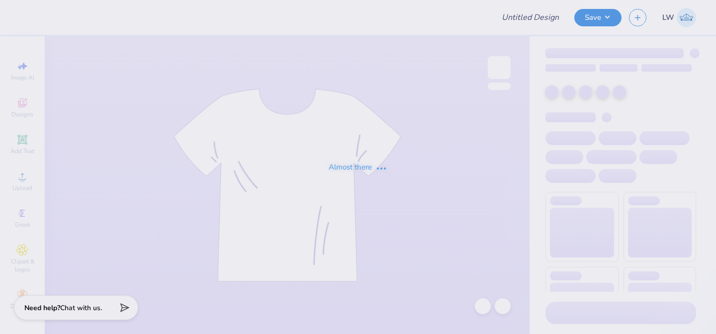
type input "KD WF Jerseys Fall 2025"
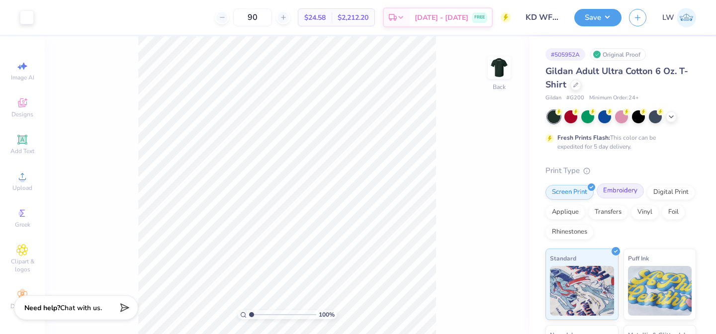
click at [631, 191] on div "Embroidery" at bounding box center [620, 191] width 47 height 15
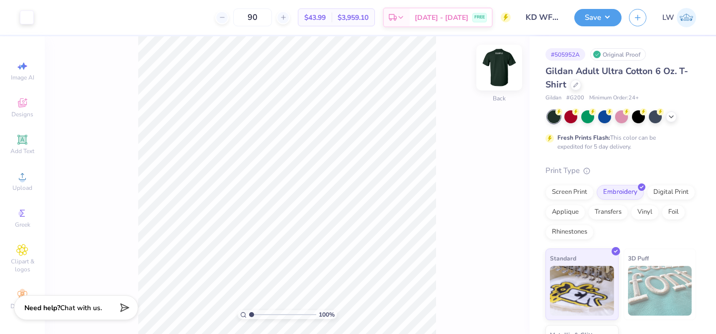
click at [494, 70] on img at bounding box center [500, 68] width 40 height 40
click at [495, 62] on img at bounding box center [500, 68] width 40 height 40
click at [502, 72] on img at bounding box center [500, 68] width 40 height 40
click at [570, 209] on div "Applique" at bounding box center [566, 210] width 40 height 15
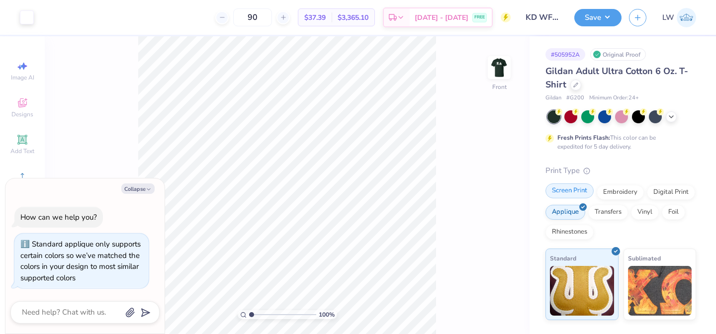
click at [581, 195] on div "Screen Print" at bounding box center [570, 191] width 48 height 15
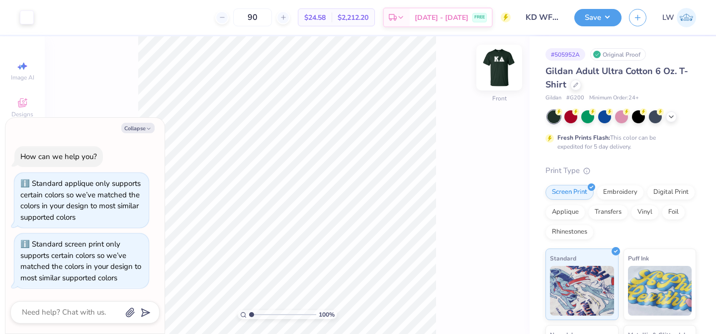
click at [504, 77] on img at bounding box center [500, 68] width 40 height 40
click at [565, 218] on div "Screen Print Embroidery Digital Print Applique Transfers Vinyl Foil Rhinestones" at bounding box center [621, 212] width 151 height 55
click at [563, 211] on div "Applique" at bounding box center [566, 210] width 40 height 15
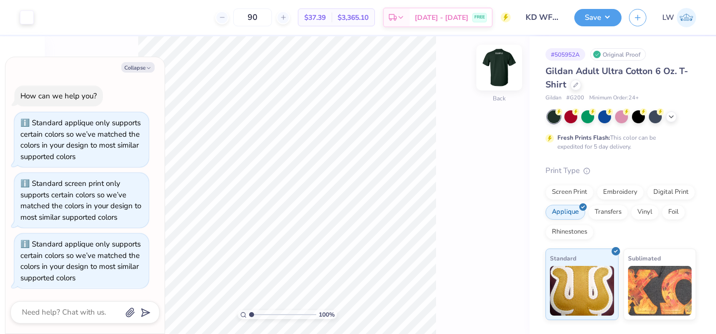
click at [494, 67] on img at bounding box center [500, 68] width 40 height 40
click at [137, 70] on button "Collapse" at bounding box center [137, 67] width 33 height 10
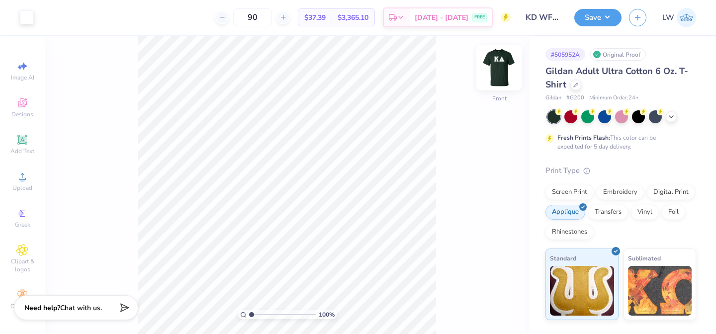
click at [493, 74] on img at bounding box center [500, 68] width 40 height 40
click at [594, 19] on button "Save" at bounding box center [598, 15] width 47 height 17
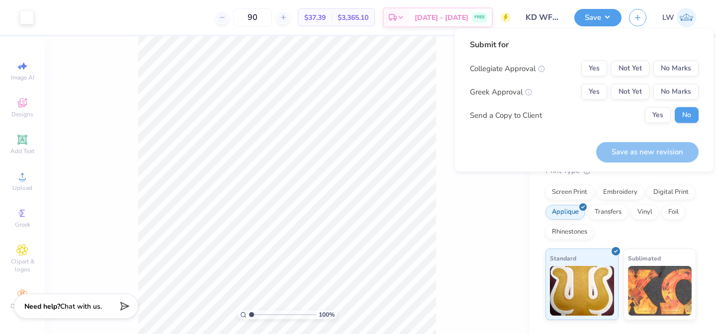
click at [59, 305] on strong "Need help?" at bounding box center [42, 306] width 36 height 9
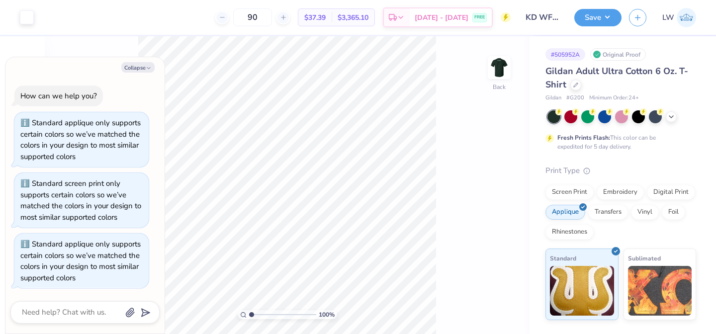
click at [52, 327] on div "Collapse How can we help you? Standard applique only supports certain colors so…" at bounding box center [84, 195] width 159 height 277
click at [52, 316] on textarea at bounding box center [71, 312] width 101 height 13
type textarea "x"
type textarea "c"
type textarea "x"
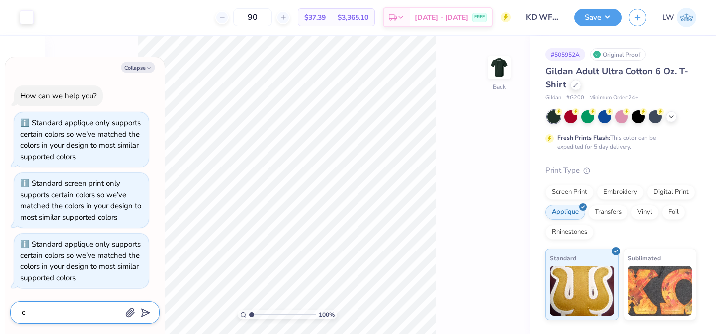
type textarea "ca"
type textarea "x"
type textarea "can"
type textarea "x"
type textarea "can"
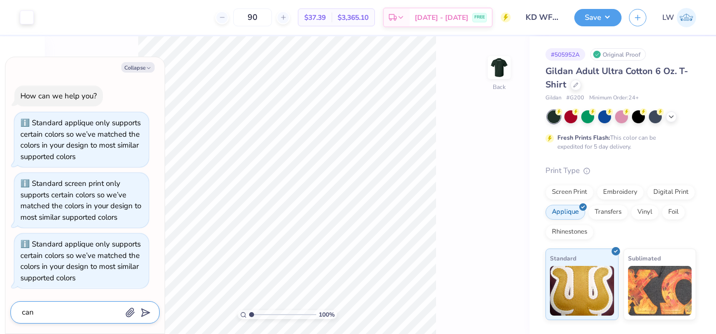
type textarea "x"
type textarea "can y"
type textarea "x"
type textarea "can yo"
type textarea "x"
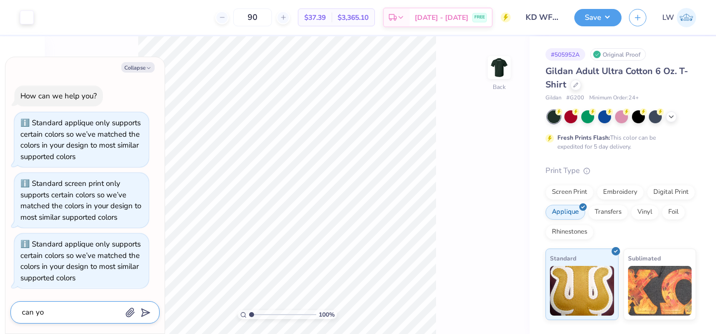
type textarea "can you"
type textarea "x"
type textarea "can you"
type textarea "x"
type textarea "can you d"
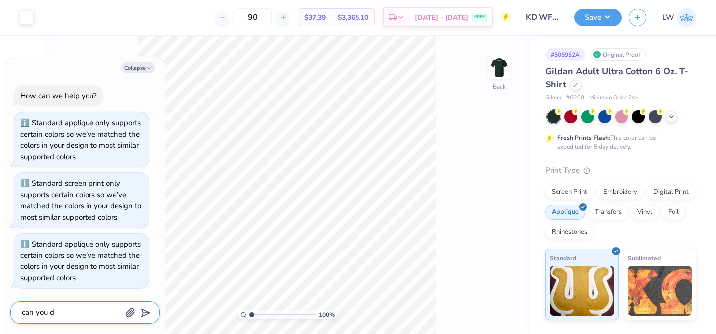
type textarea "x"
type textarea "can you do"
type textarea "x"
type textarea "can you do"
type textarea "x"
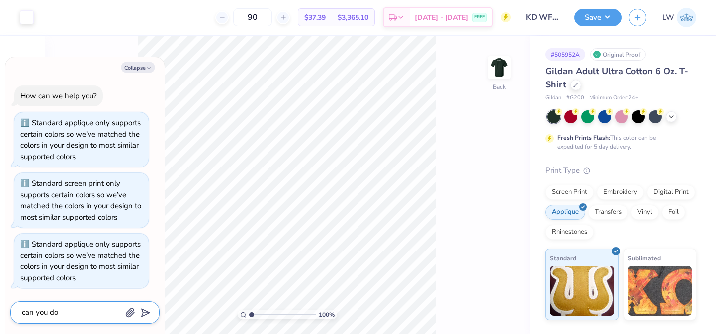
type textarea "can you do a"
type textarea "x"
type textarea "can you do an"
type textarea "x"
type textarea "can you do an"
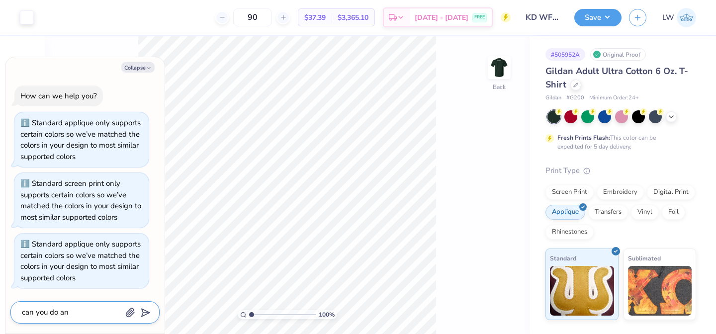
type textarea "x"
type textarea "can you do an ap"
type textarea "x"
type textarea "can you do an app"
type textarea "x"
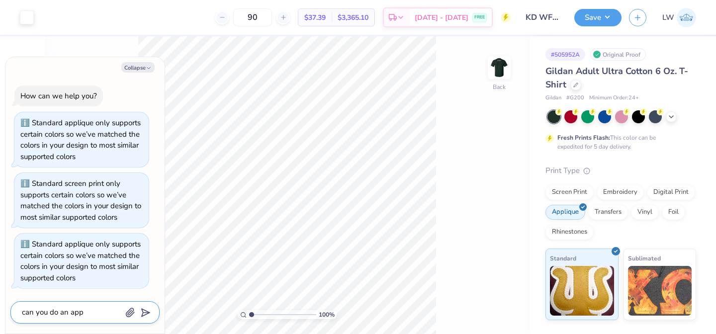
type textarea "can you do an appl"
type textarea "x"
type textarea "can you do an appli"
type textarea "x"
type textarea "can you do an appliq"
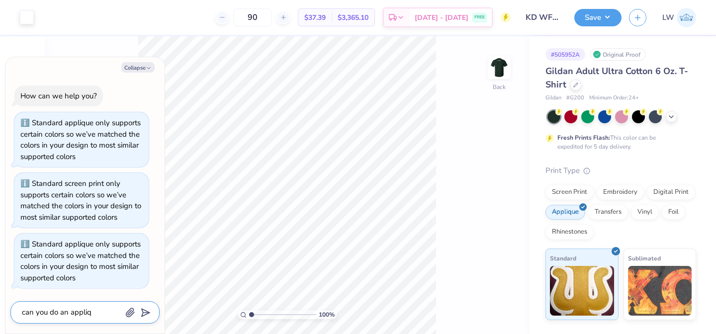
type textarea "x"
type textarea "can you do an appliqu"
type textarea "x"
type textarea "can you do an applique"
type textarea "x"
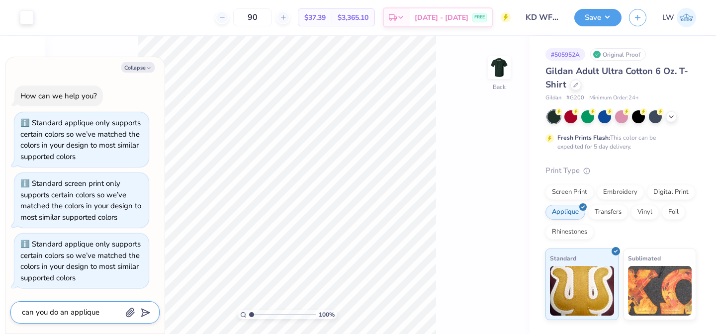
type textarea "can you do an applique"
type textarea "x"
type textarea "can you do an applique s"
type textarea "x"
type textarea "can you do an applique"
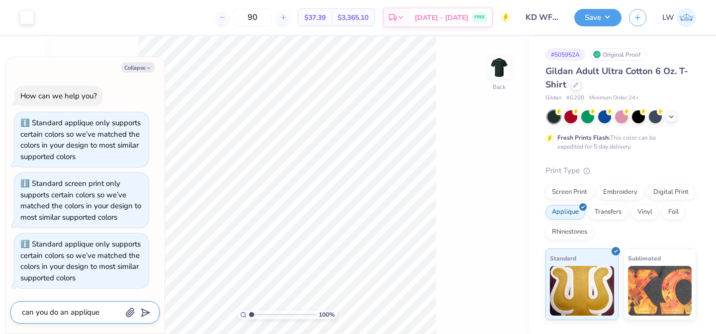
type textarea "x"
type textarea "can you do an applique p"
type textarea "x"
type textarea "can you do an applique pr"
type textarea "x"
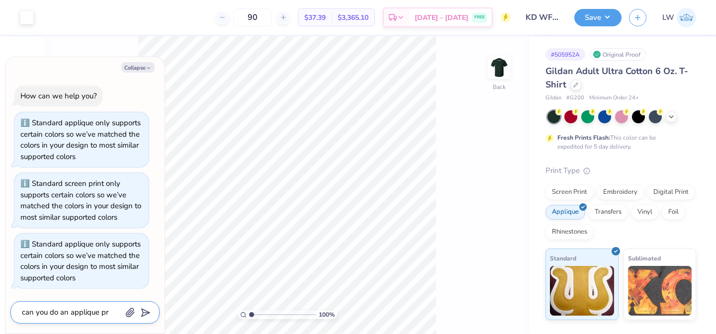
type textarea "can you do an applique pri"
type textarea "x"
type textarea "can you do an applique prin"
type textarea "x"
type textarea "can you do an applique print"
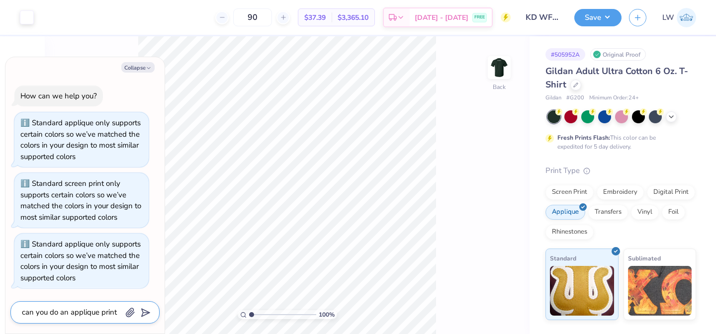
type textarea "x"
type textarea "can you do an applique print"
type textarea "x"
type textarea "can you do an applique print y"
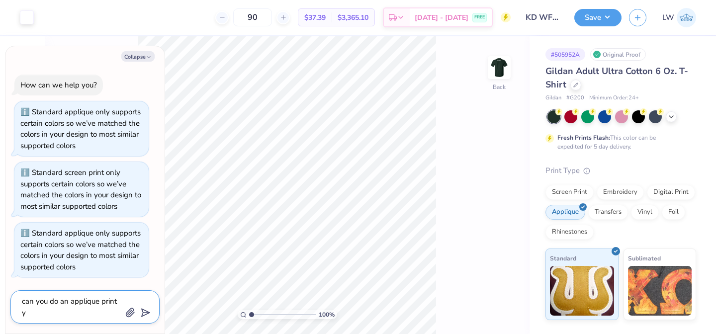
type textarea "x"
type textarea "can you do an applique print"
type textarea "x"
type textarea "can you do an applique print t"
type textarea "x"
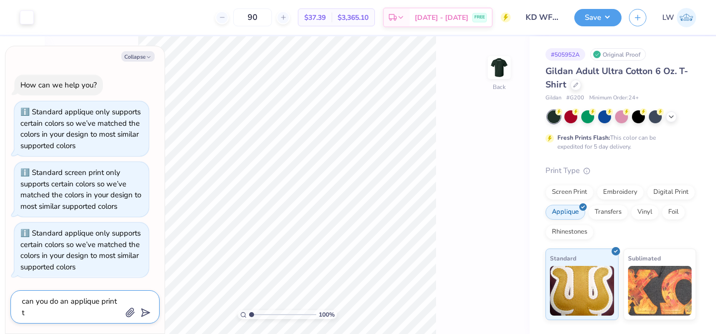
type textarea "can you do an applique print ty"
type textarea "x"
type textarea "can you do an applique print typ"
type textarea "x"
type textarea "can you do an applique print type"
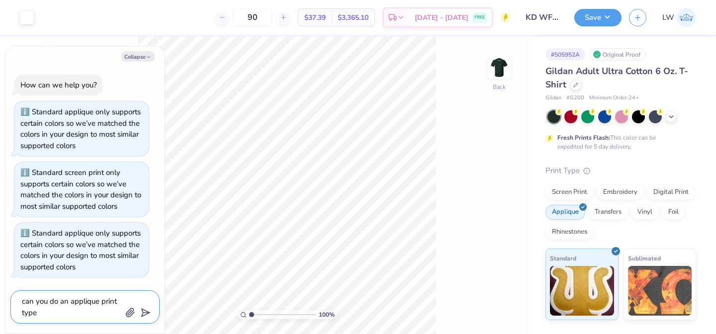
type textarea "x"
type textarea "can you do an applique print type"
type textarea "x"
type textarea "can you do an applique print type o"
type textarea "x"
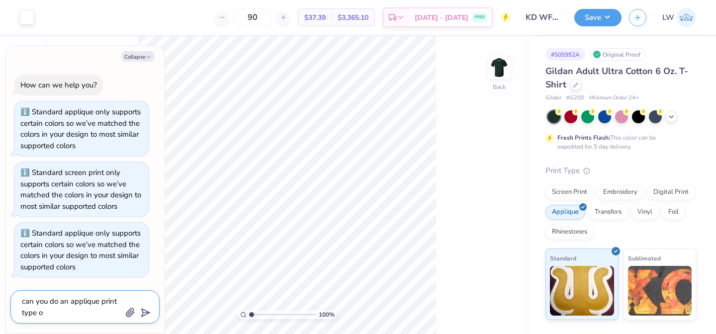
type textarea "can you do an applique print type on"
type textarea "x"
type textarea "can you do an applique print type on"
type textarea "x"
type textarea "can you do an applique print type on t"
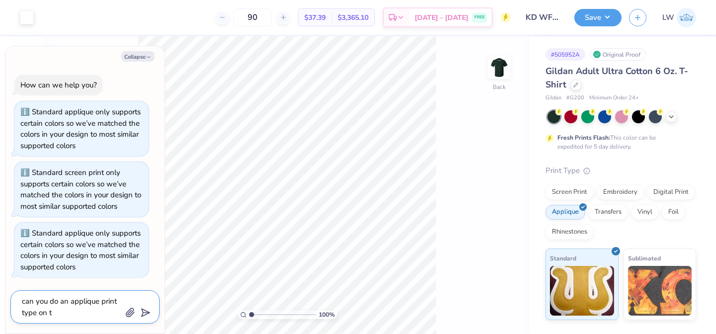
type textarea "x"
type textarea "can you do an applique print type on th"
type textarea "x"
type textarea "can you do an applique print type on the"
type textarea "x"
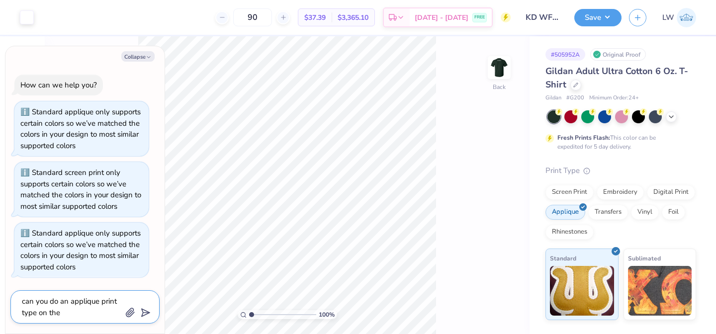
type textarea "can you do an applique print type on the"
type textarea "x"
type textarea "can you do an applique print type on the f"
type textarea "x"
type textarea "can you do an applique print type on the fr"
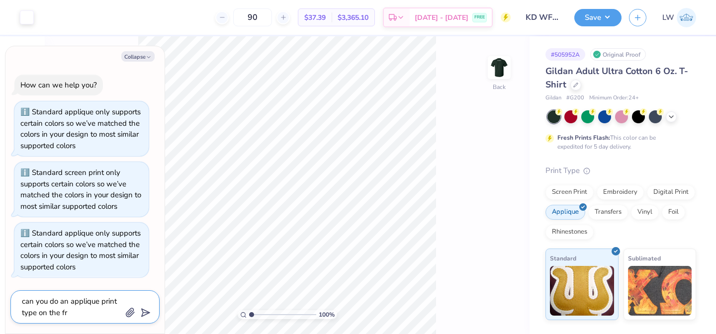
type textarea "x"
type textarea "can you do an applique print type on the fro"
type textarea "x"
type textarea "can you do an applique print type on the fron"
type textarea "x"
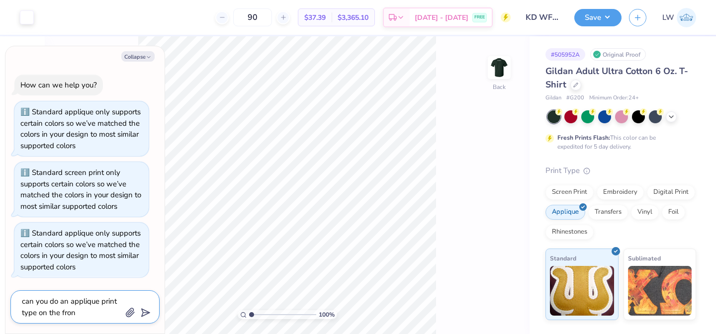
type textarea "can you do an applique print type on the front"
type textarea "x"
type textarea "can you do an applique print type on the front"
type textarea "x"
type textarea "can you do an applique print type on the front a"
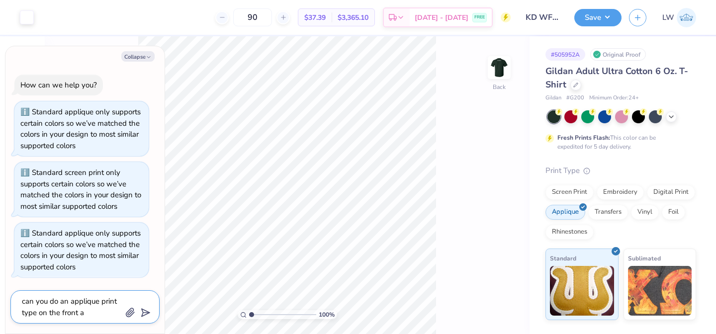
type textarea "x"
type textarea "can you do an applique print type on the front an"
type textarea "x"
type textarea "can you do an applique print type on the front and"
type textarea "x"
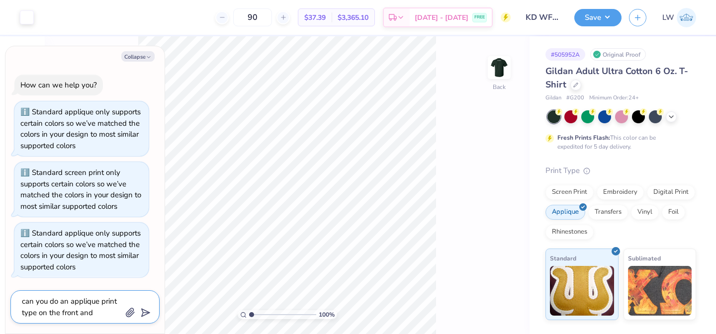
type textarea "can you do an applique print type on the front and a"
type textarea "x"
type textarea "can you do an applique print type on the front and a"
type textarea "x"
type textarea "can you do an applique print type on the front and a s"
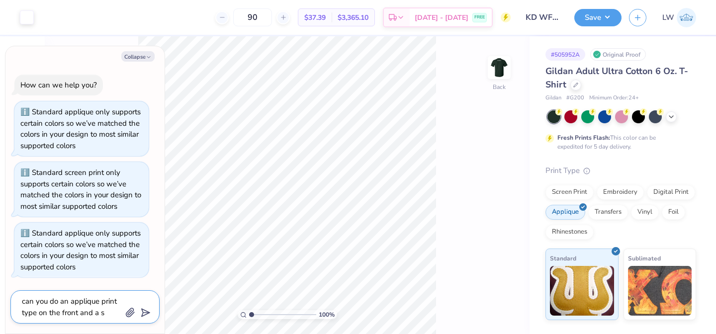
type textarea "x"
type textarea "can you do an applique print type on the front and a sc"
type textarea "x"
type textarea "can you do an applique print type on the front and a scr"
type textarea "x"
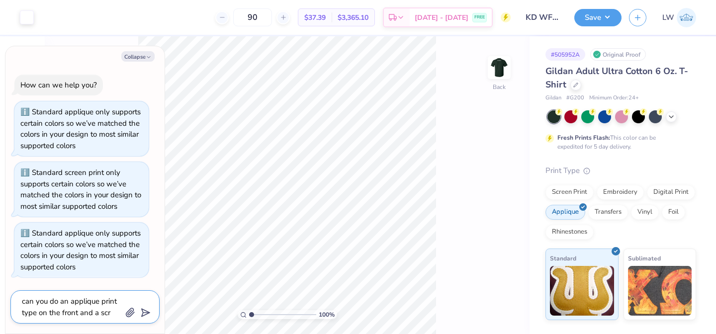
type textarea "can you do an applique print type on the front and a scre"
type textarea "x"
type textarea "can you do an applique print type on the front and a scree"
type textarea "x"
type textarea "can you do an applique print type on the front and a screen"
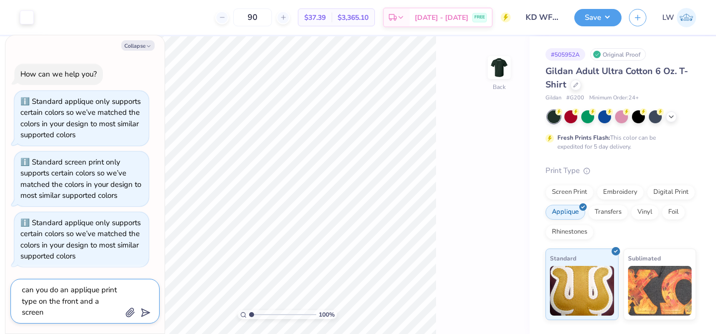
type textarea "x"
type textarea "can you do an applique print type on the front and a screen"
type textarea "x"
type textarea "can you do an applique print type on the front and a screen p"
type textarea "x"
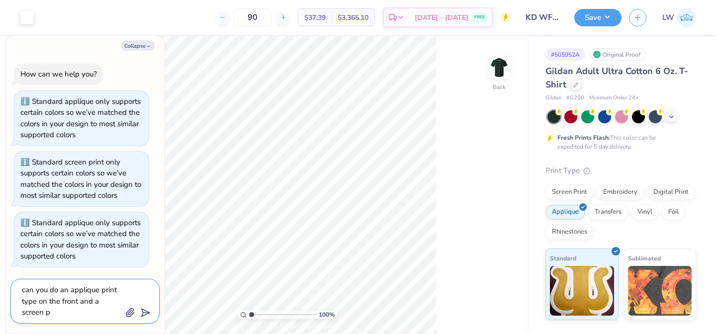
type textarea "can you do an applique print type on the front and a screen pr"
type textarea "x"
type textarea "can you do an applique print type on the front and a screen pri"
type textarea "x"
type textarea "can you do an applique print type on the front and a screen prin"
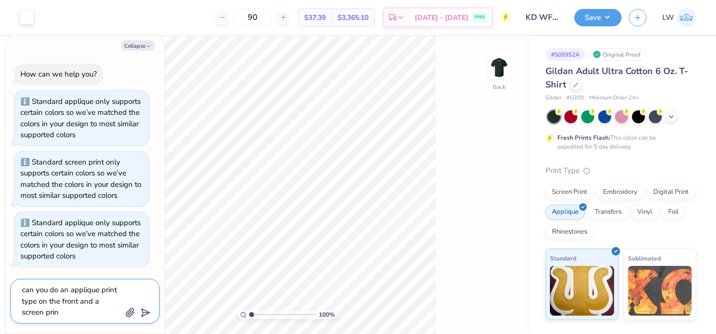
type textarea "x"
type textarea "can you do an applique print type on the front and a screen print"
type textarea "x"
type textarea "can you do an applique print type on the front and a screen print"
type textarea "x"
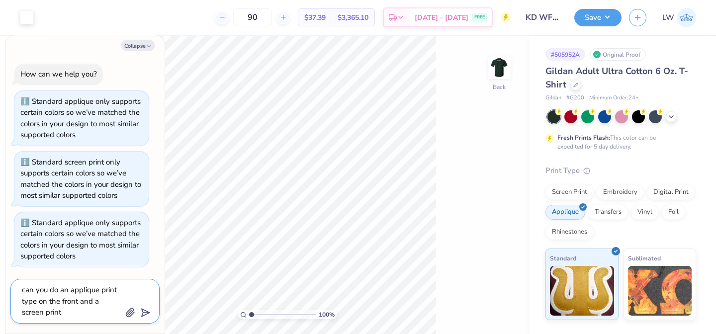
type textarea "can you do an applique print type on the front and a screen print o"
type textarea "x"
type textarea "can you do an applique print type on the front and a screen print on"
type textarea "x"
type textarea "can you do an applique print type on the front and a screen print on"
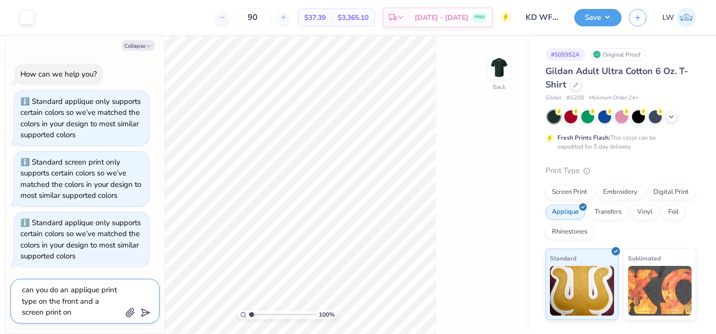
type textarea "x"
type textarea "can you do an applique print type on the front and a screen print on t"
type textarea "x"
type textarea "can you do an applique print type on the front and a screen print on th"
type textarea "x"
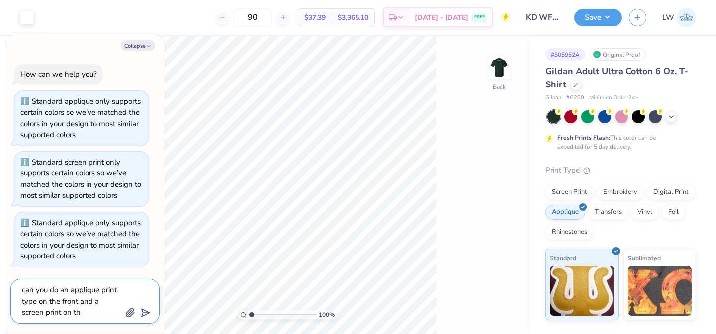
type textarea "can you do an applique print type on the front and a screen print on the"
type textarea "x"
type textarea "can you do an applique print type on the front and a screen print on the"
type textarea "x"
type textarea "can you do an applique print type on the front and a screen print on the b"
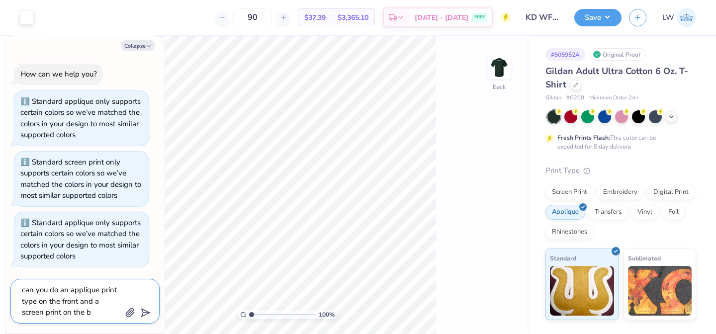
type textarea "x"
type textarea "can you do an applique print type on the front and a screen print on the ba"
type textarea "x"
type textarea "can you do an applique print type on the front and a screen print on the back"
type textarea "x"
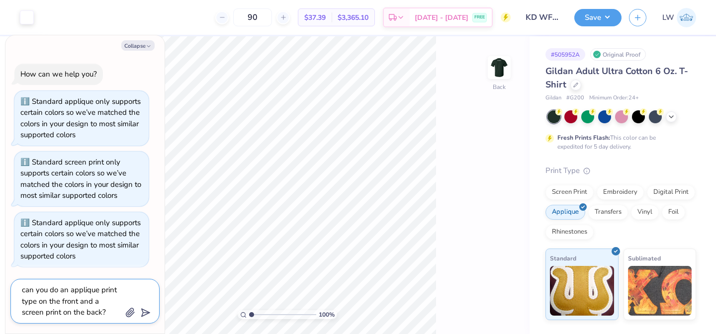
type textarea "can you do an applique print type on the front and a screen print on the back?"
click at [145, 314] on icon "submit" at bounding box center [144, 313] width 14 height 14
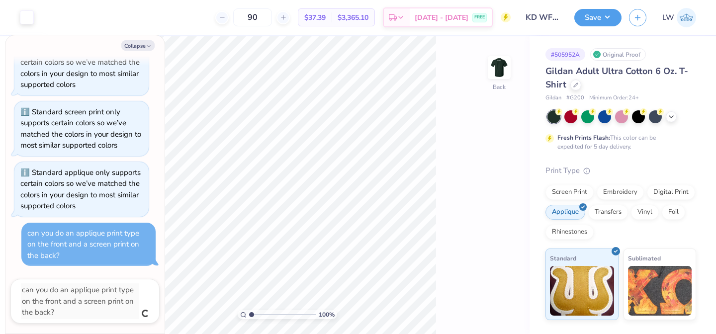
type textarea "x"
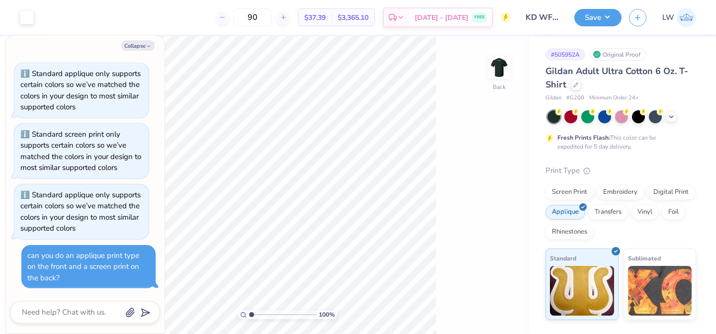
scroll to position [144, 0]
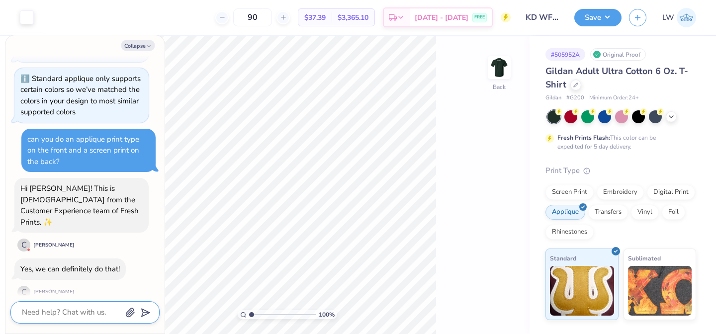
click at [58, 309] on textarea at bounding box center [71, 312] width 101 height 13
type textarea "x"
type textarea "O"
type textarea "x"
type textarea "Ok"
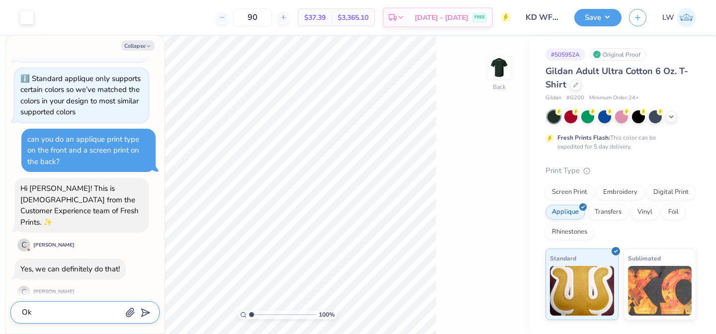
type textarea "x"
type textarea "Ok,"
type textarea "x"
type textarea "Ok,"
type textarea "x"
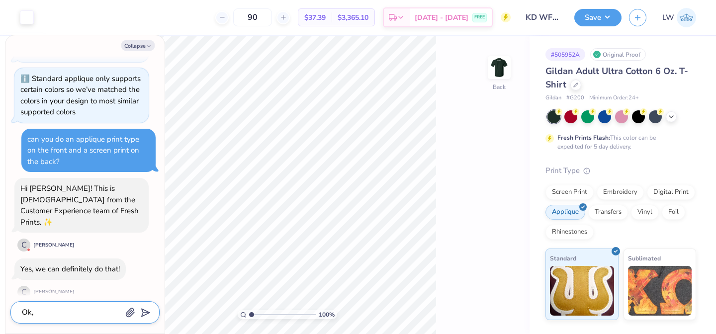
type textarea "Ok, i"
type textarea "x"
type textarea "Ok, [GEOGRAPHIC_DATA]"
type textarea "x"
type textarea "Ok, [GEOGRAPHIC_DATA]"
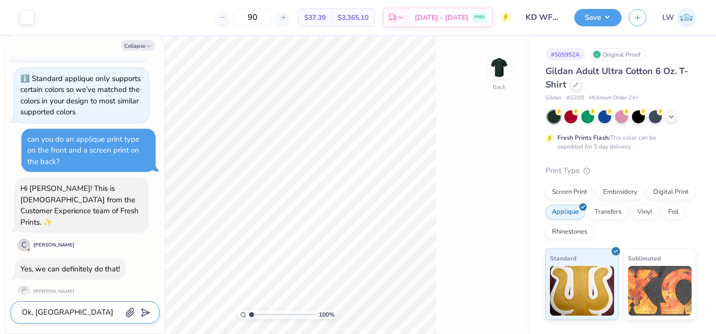
type textarea "x"
type textarea "Ok, in t"
type textarea "x"
type textarea "Ok, in th"
type textarea "x"
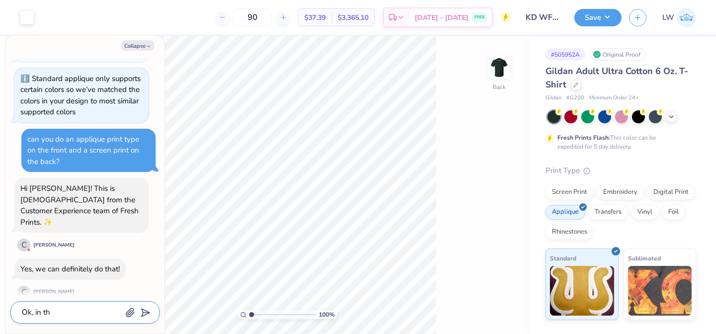
type textarea "Ok, in the"
type textarea "x"
type textarea "Ok, in the"
type textarea "x"
type textarea "Ok, in the d"
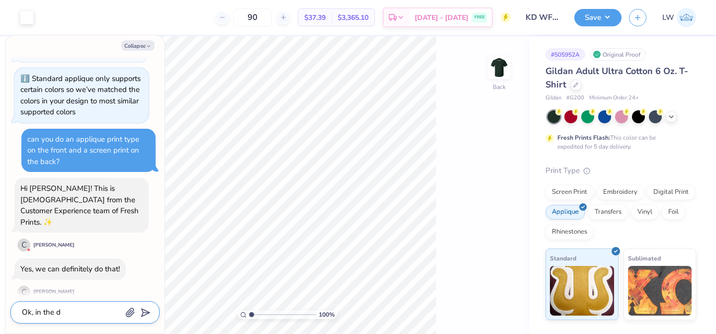
type textarea "x"
type textarea "Ok, in the de"
type textarea "x"
type textarea "Ok, in the desi"
type textarea "x"
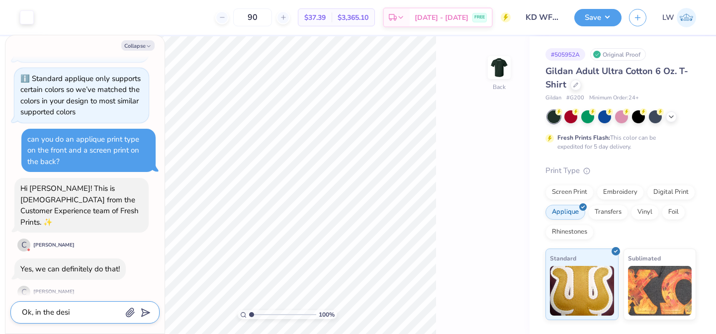
type textarea "Ok, in the desig"
type textarea "x"
type textarea "Ok, in the design"
type textarea "x"
type textarea "Ok, in the design"
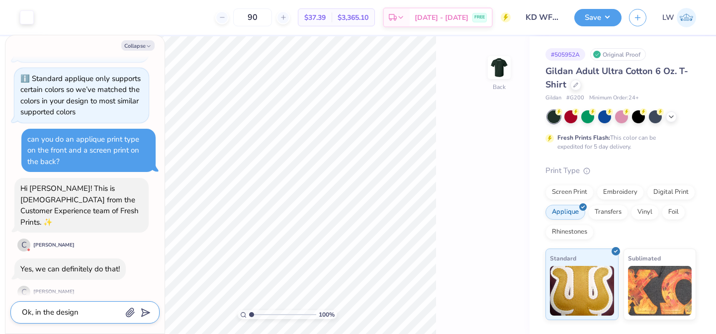
type textarea "x"
type textarea "Ok, in the design t"
type textarea "x"
type textarea "Ok, in the design to"
type textarea "x"
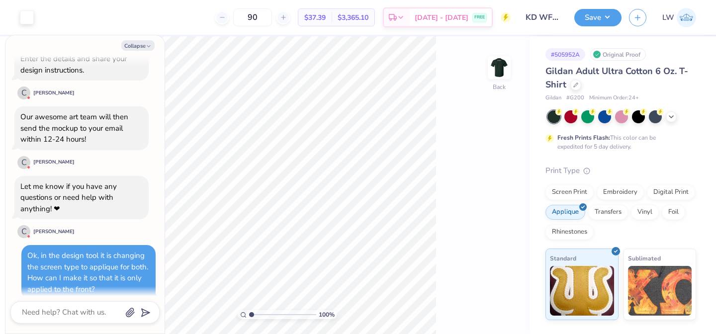
scroll to position [630, 0]
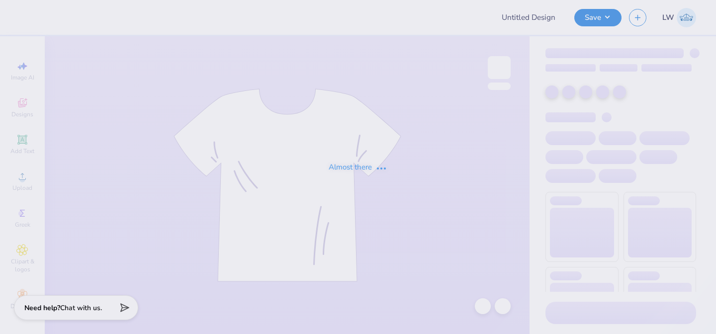
type input "KD WF Jerseys Fall 2025"
